Goal: Task Accomplishment & Management: Use online tool/utility

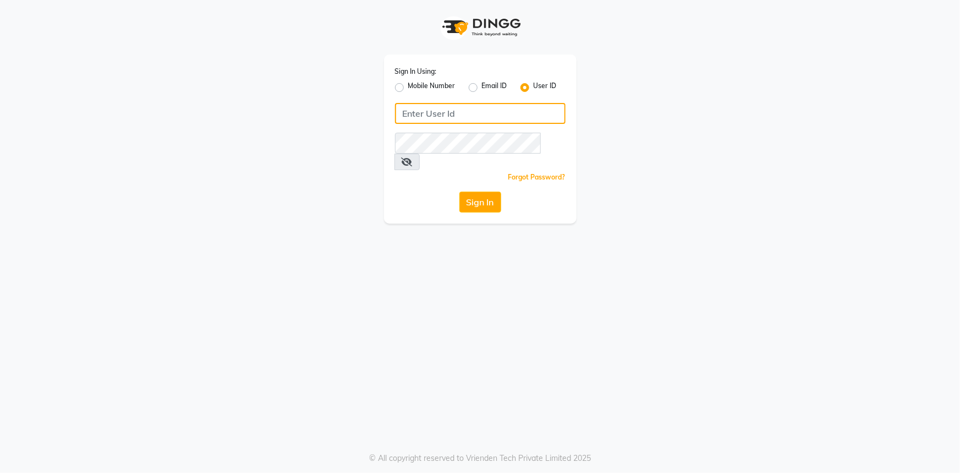
type input "e2554-22"
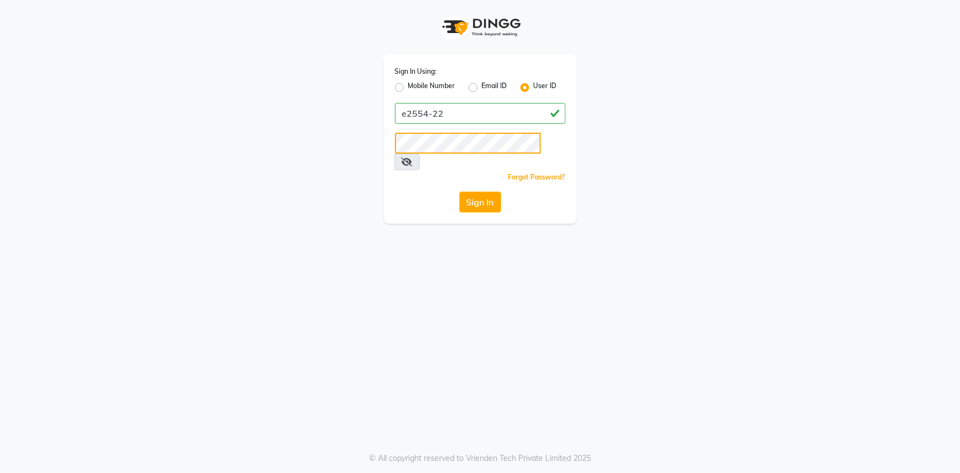
click at [137, 182] on app-login "Sign In Using: Mobile Number Email ID User ID e2554-22 Remember me Forgot Passw…" at bounding box center [480, 111] width 960 height 223
click at [412, 192] on div "Sign In" at bounding box center [480, 202] width 171 height 21
click at [471, 192] on button "Sign In" at bounding box center [481, 202] width 42 height 21
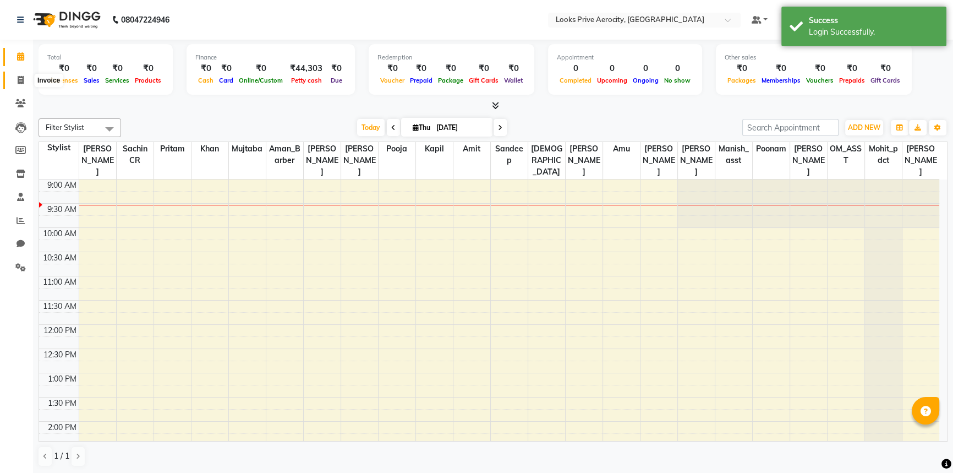
click at [15, 82] on span at bounding box center [20, 80] width 19 height 13
select select "service"
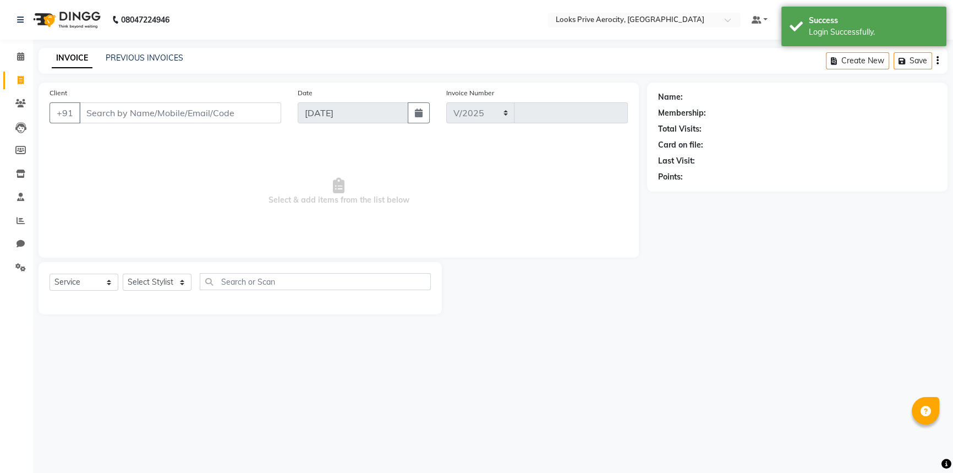
select select "5913"
type input "5178"
